Goal: Transaction & Acquisition: Book appointment/travel/reservation

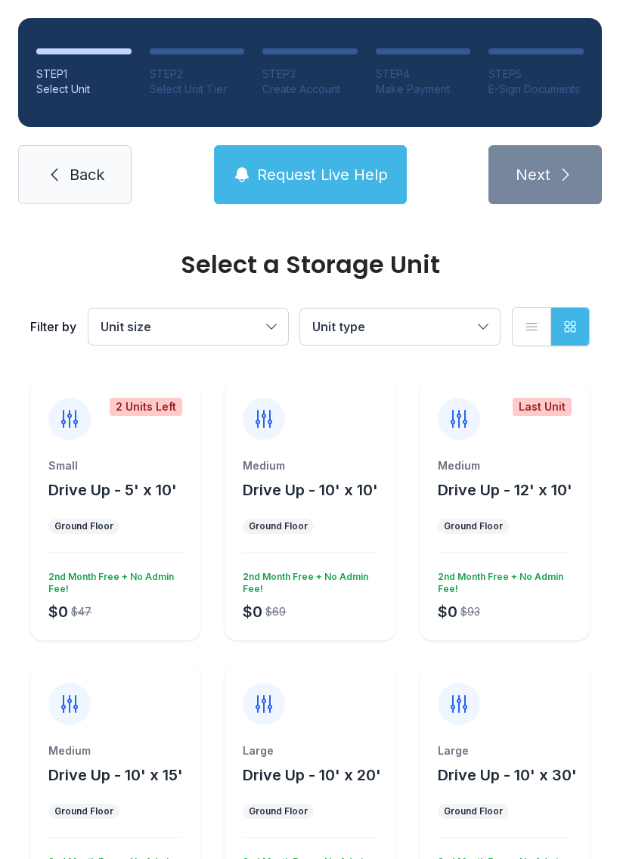
click at [113, 498] on span "Drive Up - 5' x 10'" at bounding box center [112, 490] width 129 height 18
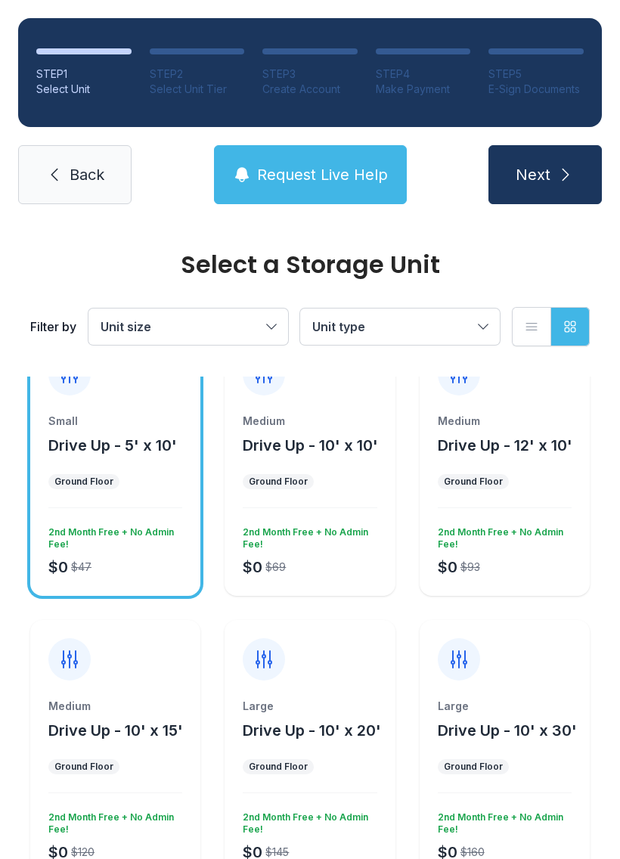
scroll to position [10, 0]
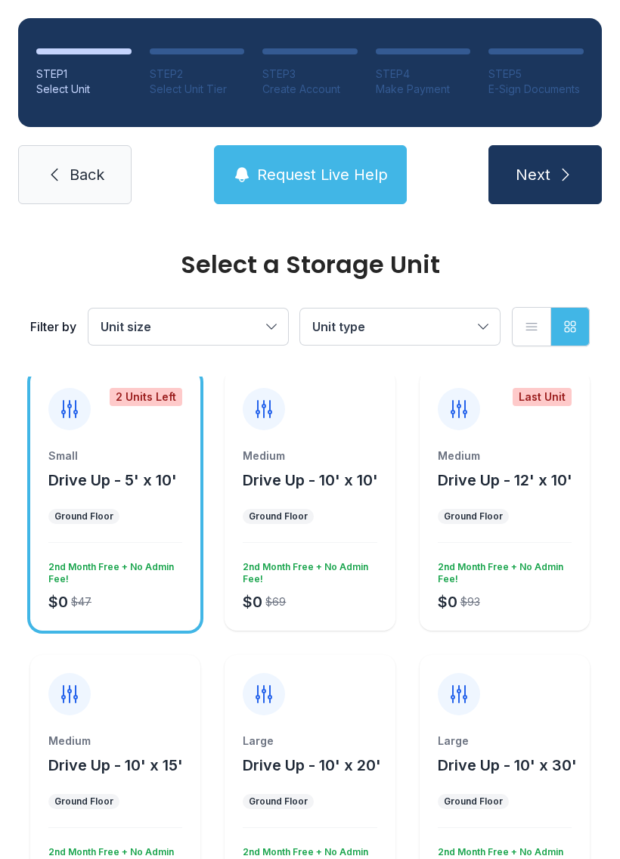
click at [554, 166] on button "Next" at bounding box center [544, 174] width 113 height 59
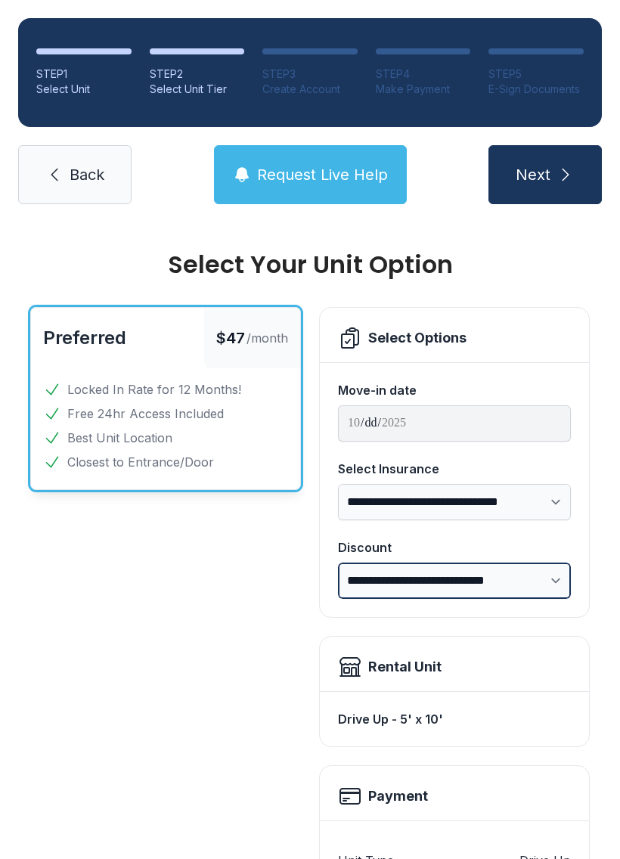
click at [555, 569] on select "**********" at bounding box center [454, 581] width 233 height 36
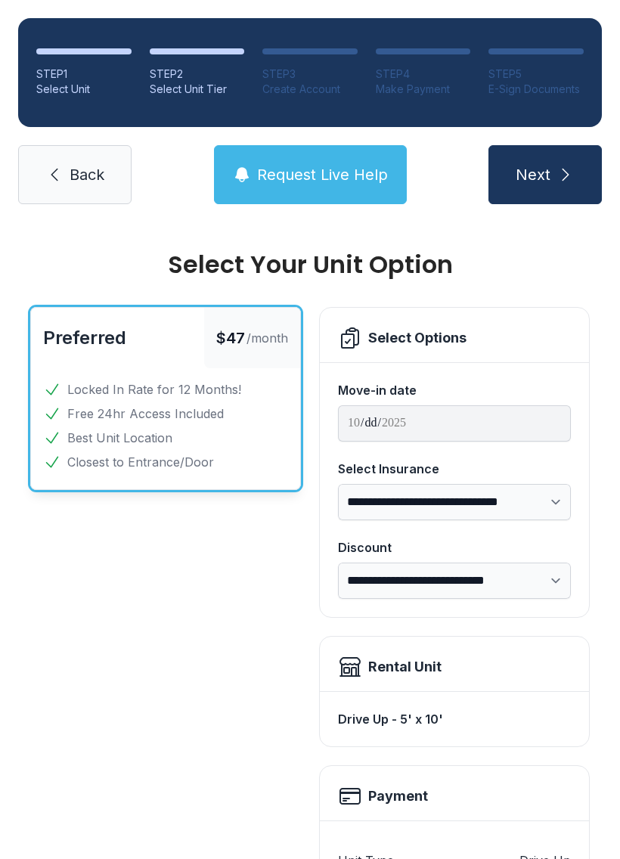
click at [90, 183] on span "Back" at bounding box center [87, 174] width 35 height 21
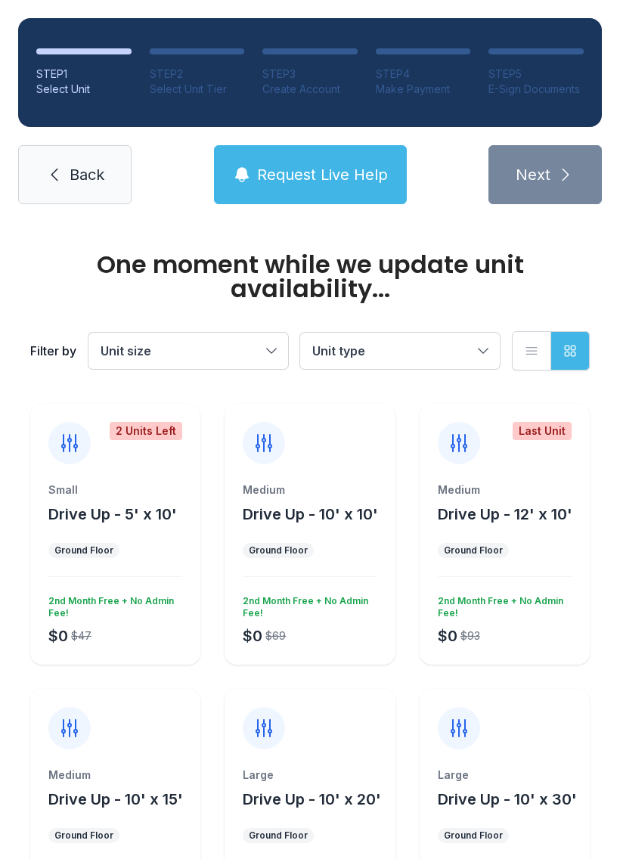
click at [95, 170] on span "Back" at bounding box center [87, 174] width 35 height 21
